Goal: Task Accomplishment & Management: Complete application form

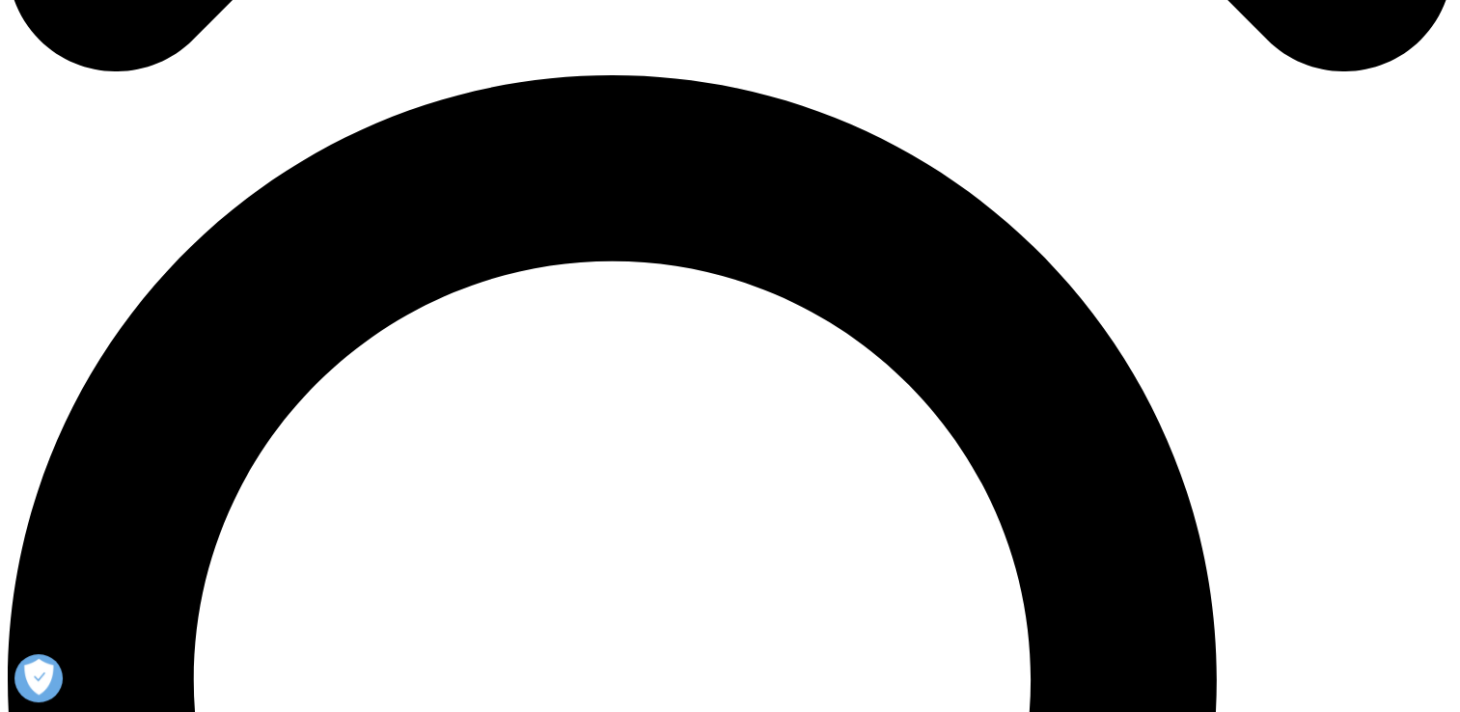
scroll to position [1884, 0]
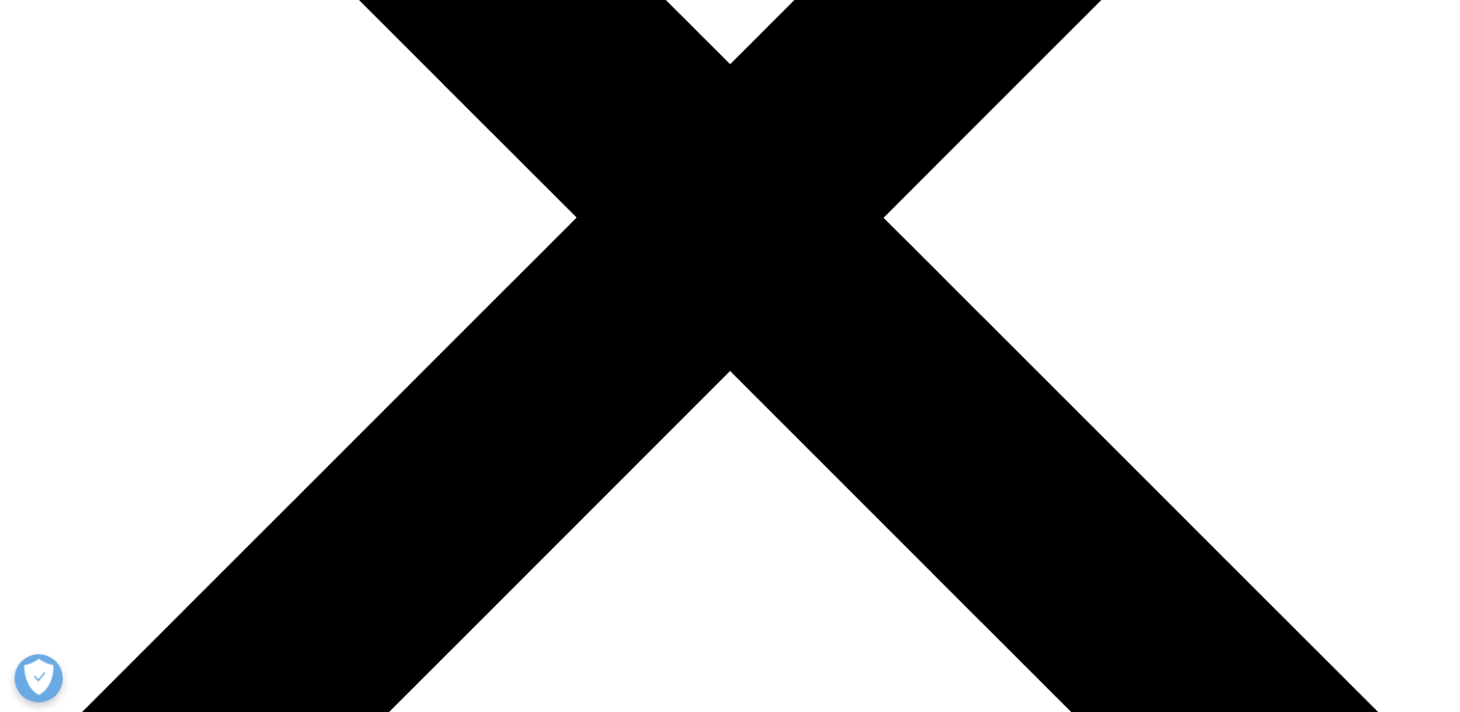
scroll to position [0, 0]
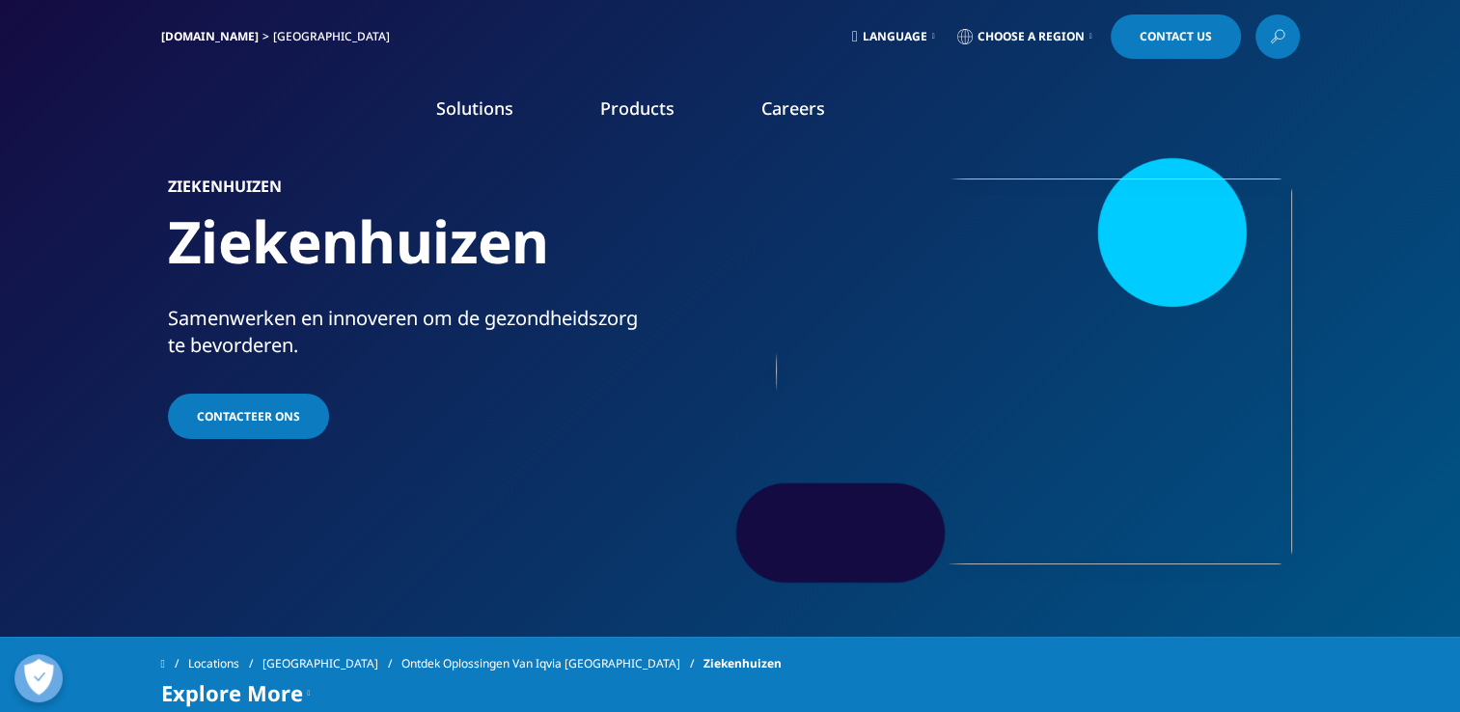
click at [802, 112] on link "Careers" at bounding box center [793, 107] width 64 height 23
click at [801, 113] on link "Careers" at bounding box center [793, 107] width 64 height 23
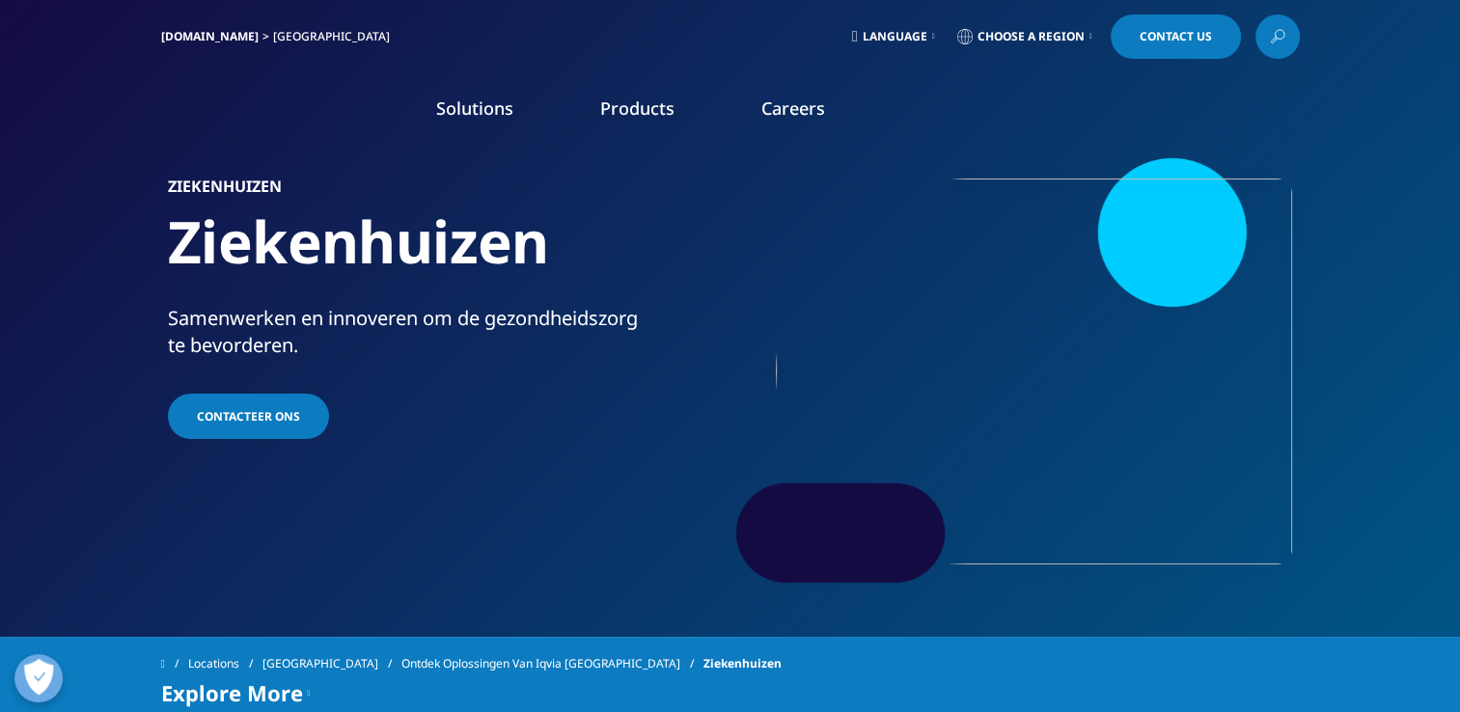
click at [801, 113] on link "Careers" at bounding box center [793, 107] width 64 height 23
click at [54, 430] on link "Learn more" at bounding box center [199, 438] width 341 height 16
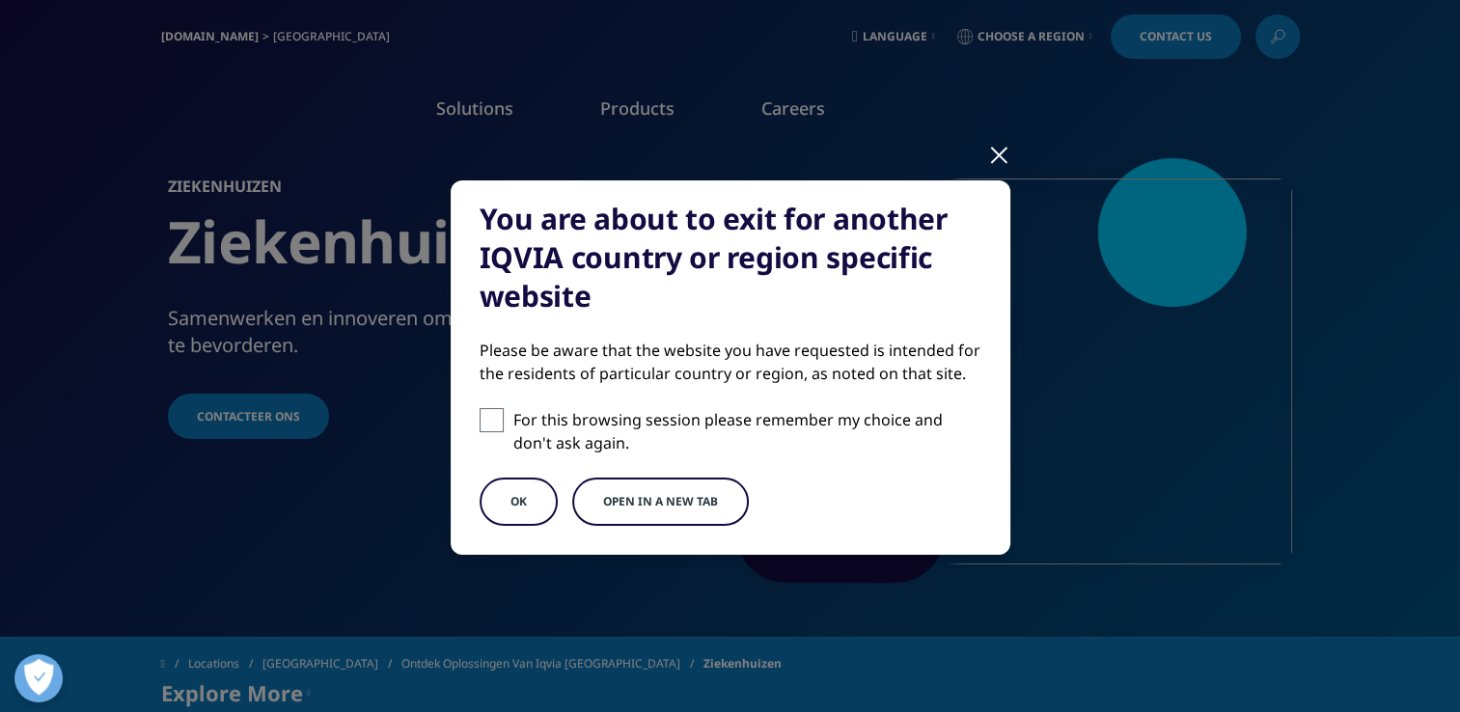
click at [494, 508] on button "OK" at bounding box center [519, 502] width 78 height 48
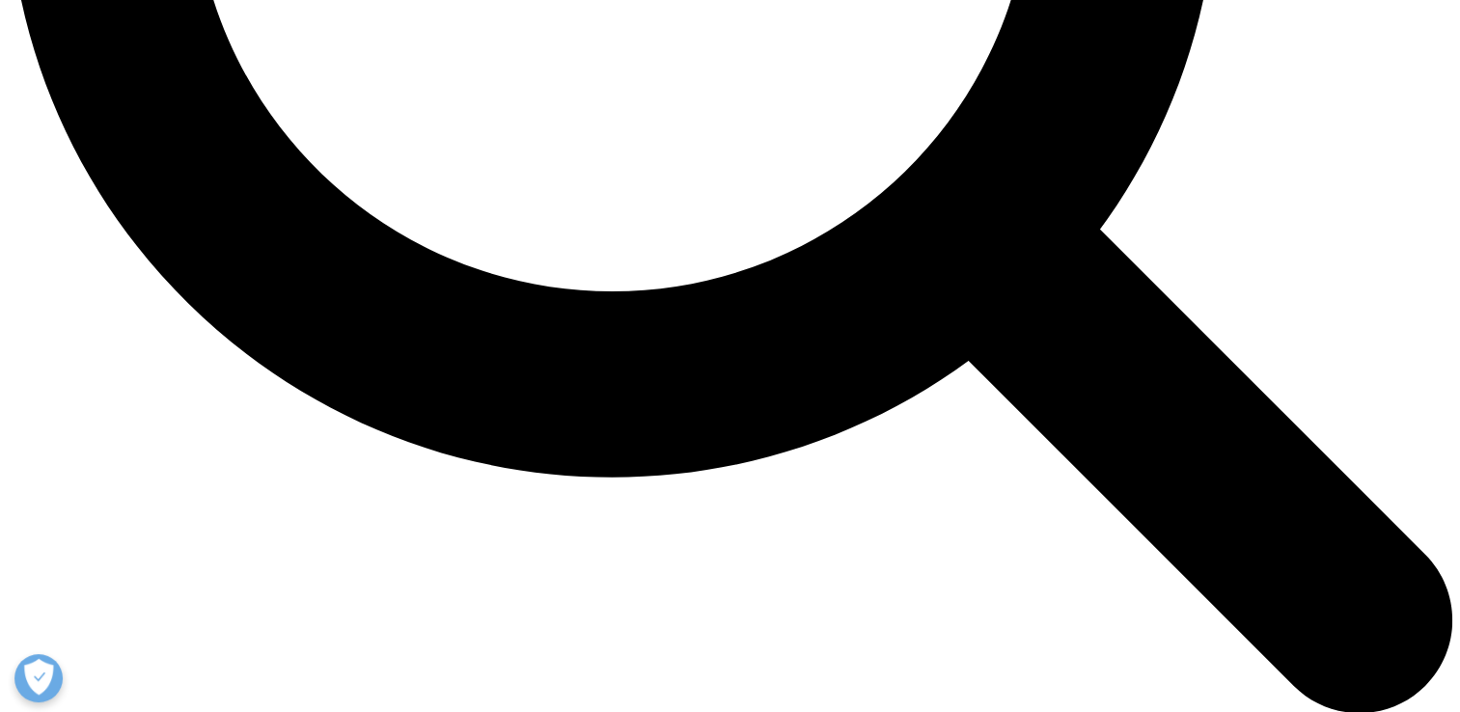
scroll to position [1436, 0]
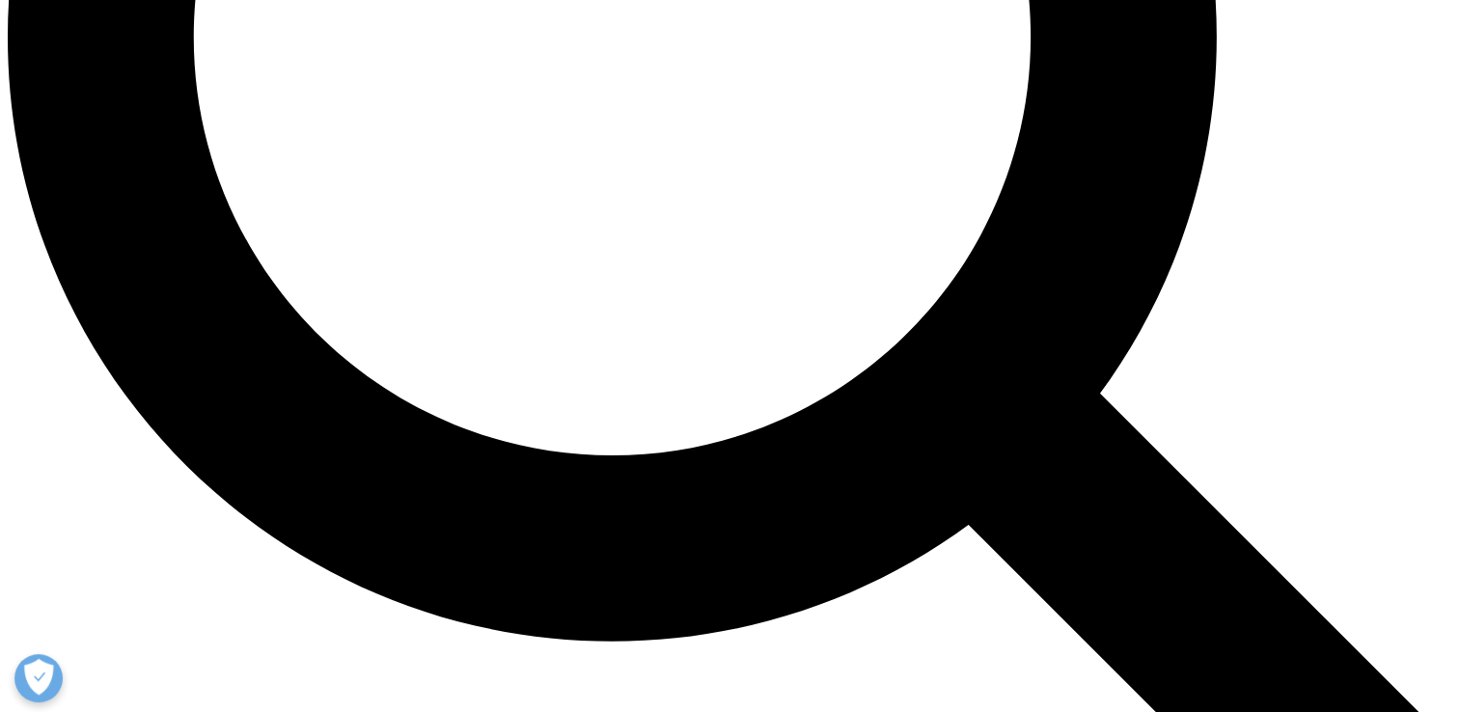
scroll to position [2077, 0]
